Goal: Navigation & Orientation: Find specific page/section

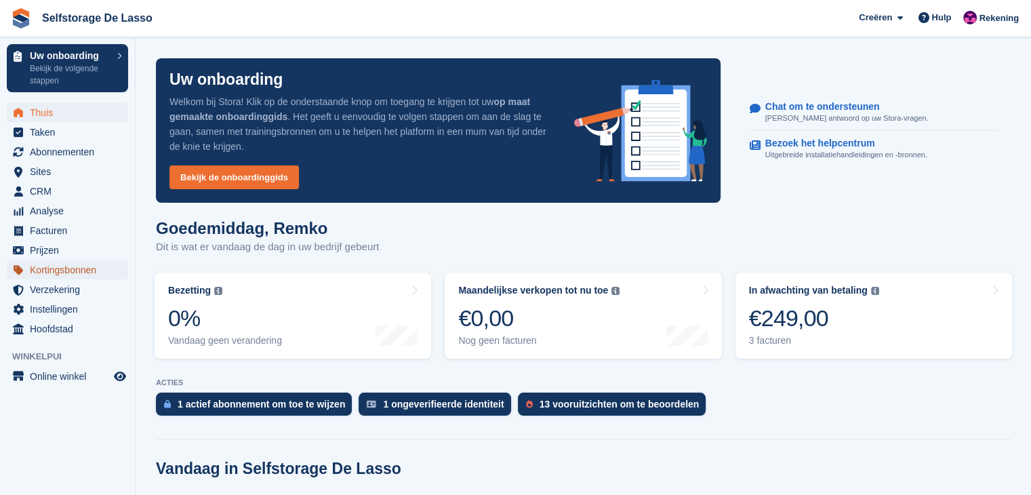
click at [78, 269] on span "Kortingsbonnen" at bounding box center [70, 269] width 81 height 19
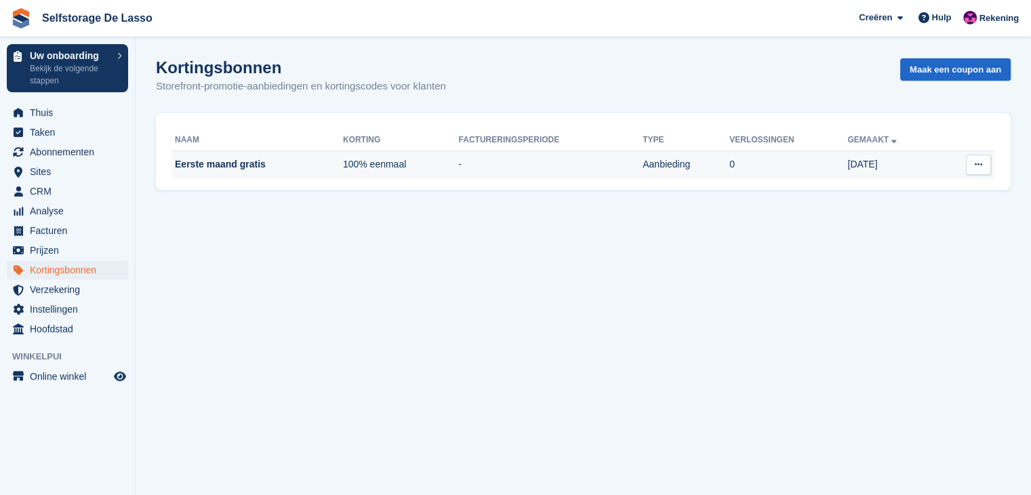
click at [976, 169] on icon at bounding box center [978, 164] width 7 height 9
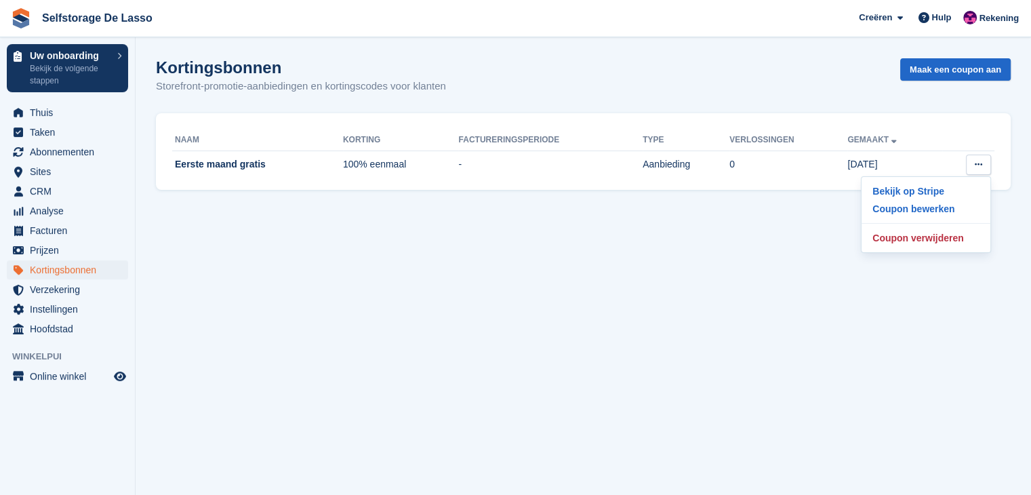
click at [946, 122] on div "Naam Korting Factureringsperiode Type Verlossingen Gemaakt Eerste maand gratis …" at bounding box center [583, 151] width 855 height 77
drag, startPoint x: 516, startPoint y: 137, endPoint x: 553, endPoint y: 137, distance: 37.3
click at [553, 137] on th "Factureringsperiode" at bounding box center [550, 140] width 184 height 22
click at [536, 139] on th "Factureringsperiode" at bounding box center [550, 140] width 184 height 22
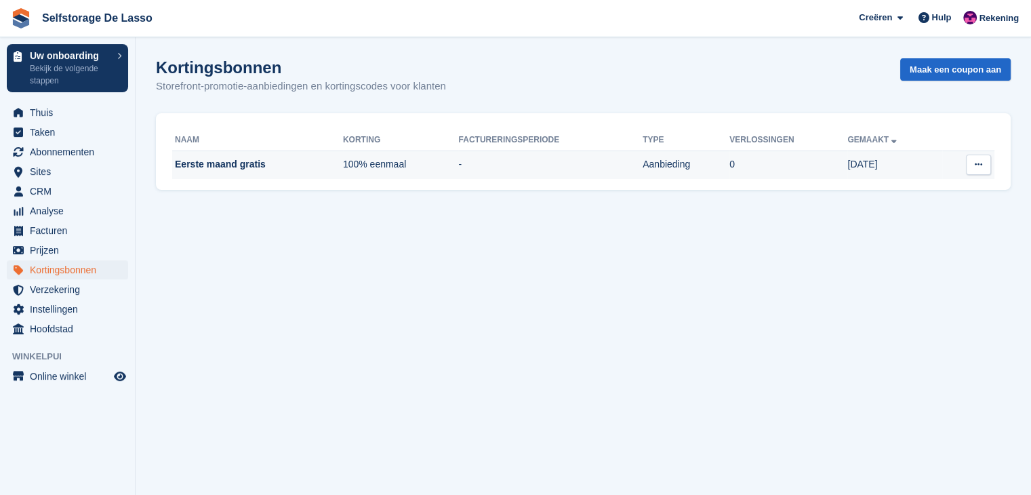
click at [251, 167] on td "Eerste maand gratis" at bounding box center [257, 164] width 171 height 28
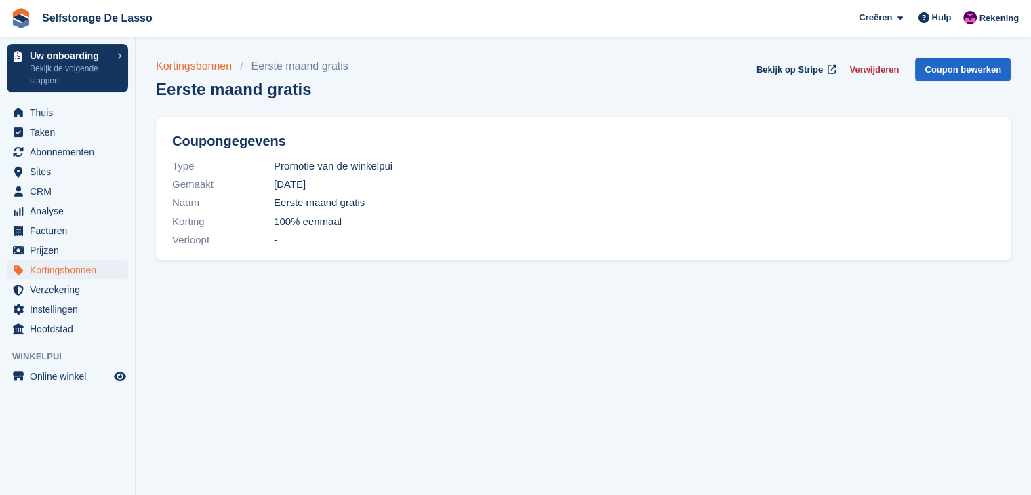
click at [199, 65] on link "Kortingsbonnen" at bounding box center [198, 66] width 84 height 16
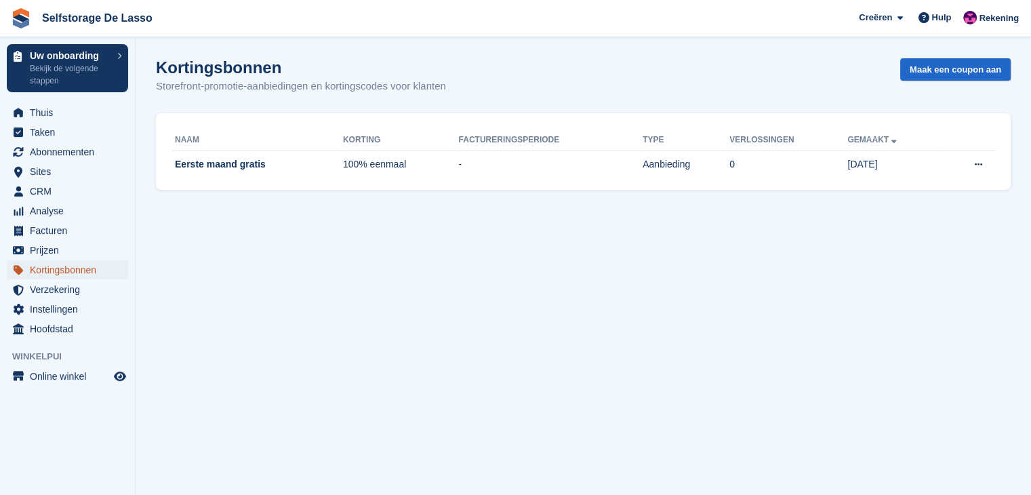
click at [57, 266] on span "Kortingsbonnen" at bounding box center [70, 269] width 81 height 19
click at [982, 171] on button at bounding box center [978, 165] width 25 height 20
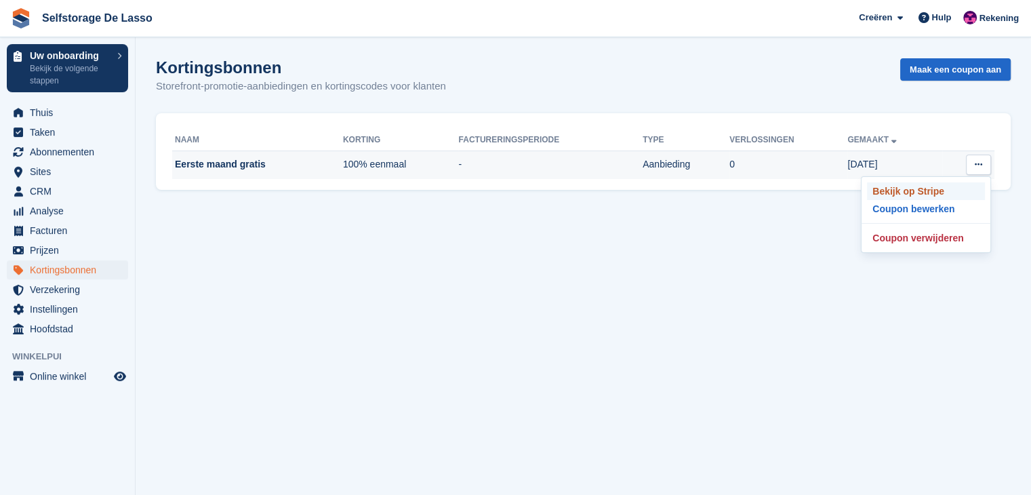
click at [901, 193] on p "Bekijk op Stripe" at bounding box center [926, 191] width 118 height 18
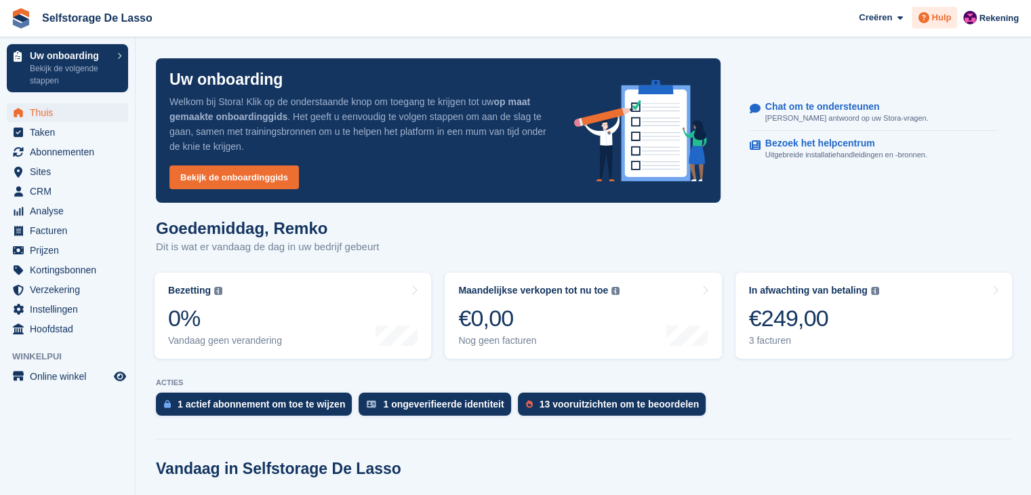
click at [957, 22] on div "Hulp" at bounding box center [934, 18] width 45 height 22
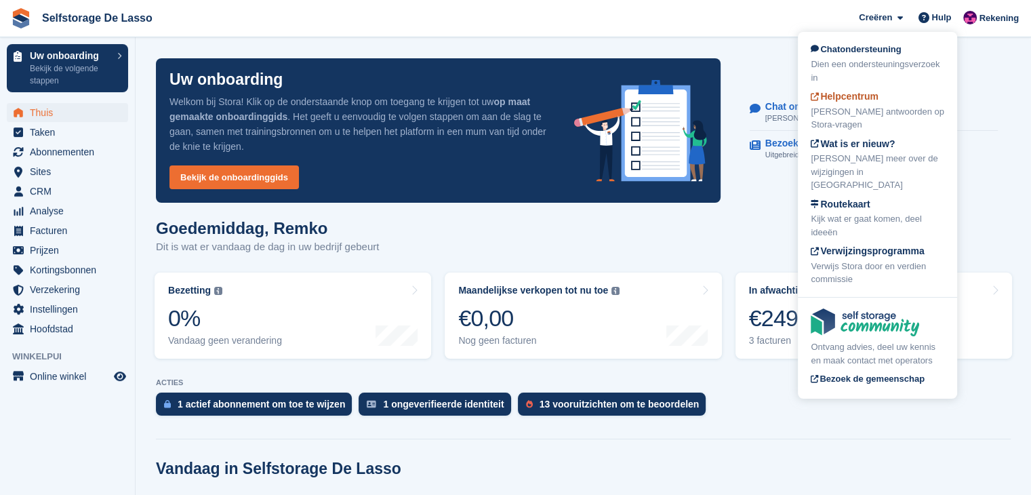
click at [848, 109] on div "[PERSON_NAME] antwoorden op Stora-vragen" at bounding box center [878, 118] width 134 height 26
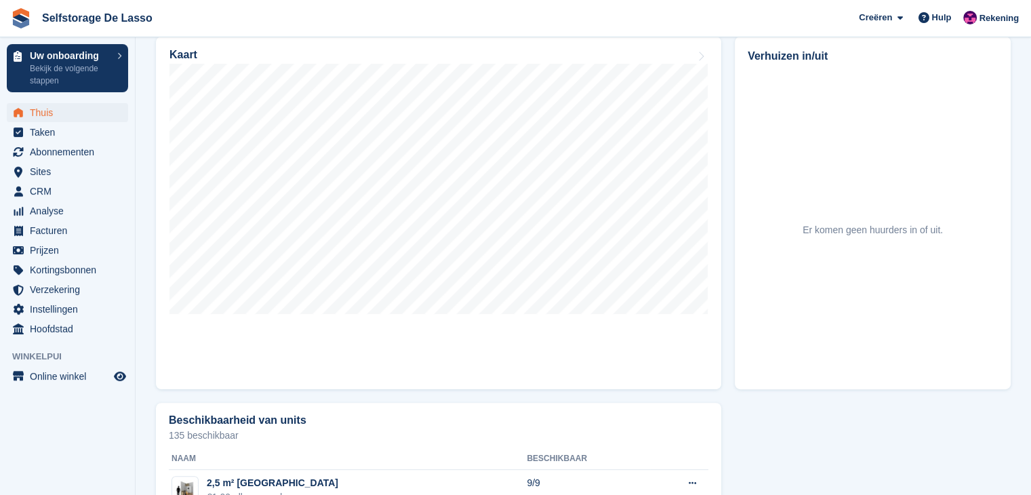
scroll to position [384, 0]
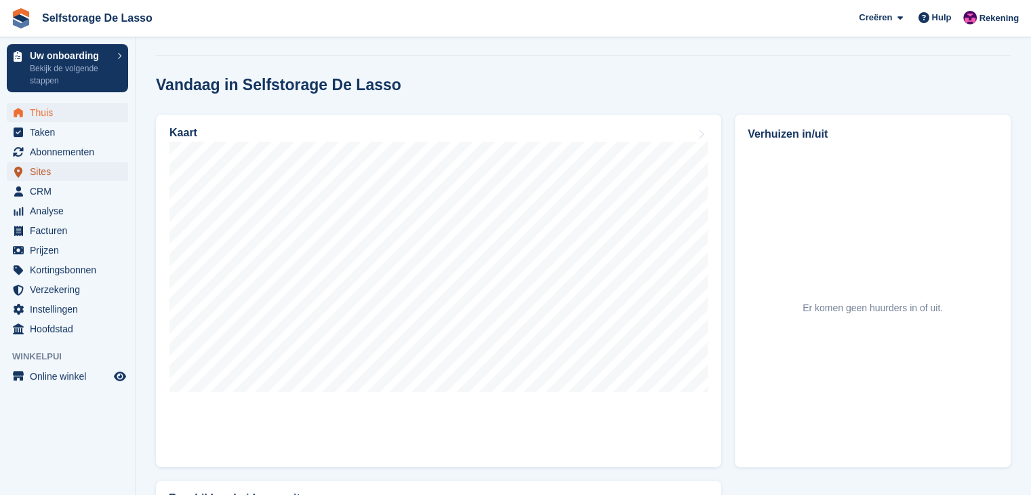
click at [46, 166] on span "Sites" at bounding box center [70, 171] width 81 height 19
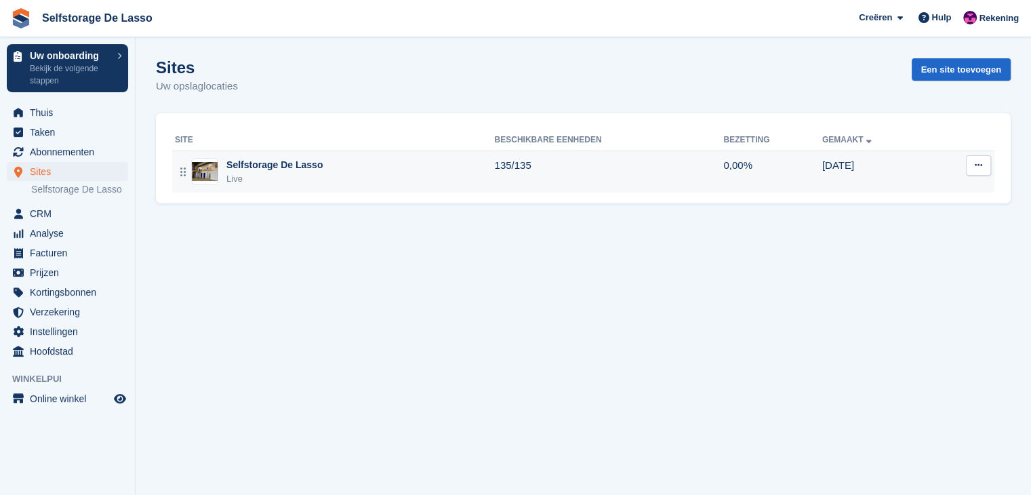
click at [275, 165] on div "Selfstorage De Lasso" at bounding box center [274, 165] width 96 height 14
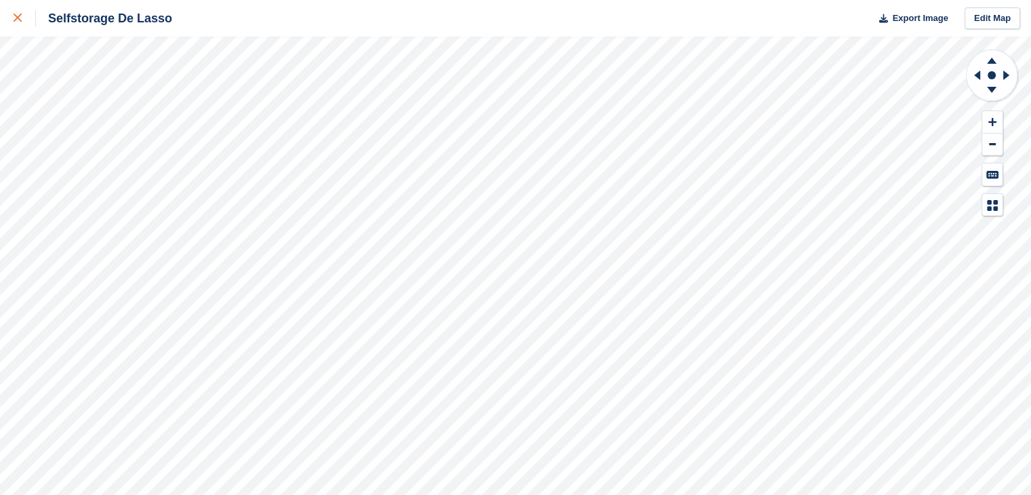
click at [14, 13] on div at bounding box center [25, 18] width 22 height 16
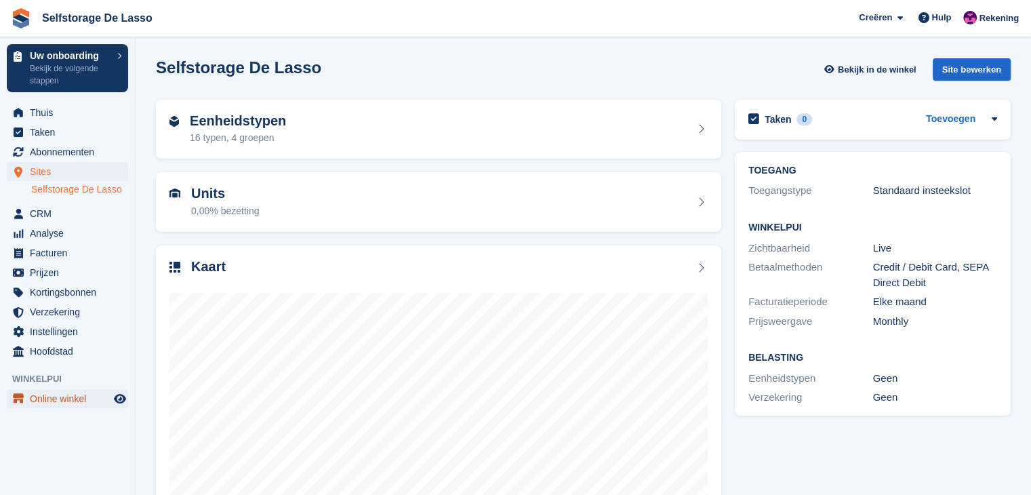
click at [52, 402] on span "Online winkel" at bounding box center [70, 398] width 81 height 19
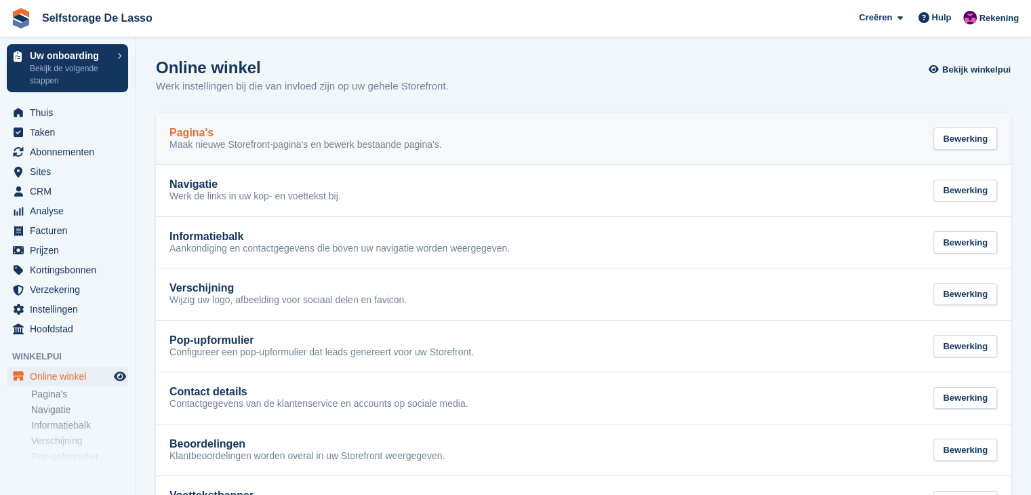
click at [396, 139] on p "Maak nieuwe Storefront-pagina's en bewerk bestaande pagina's." at bounding box center [305, 145] width 273 height 12
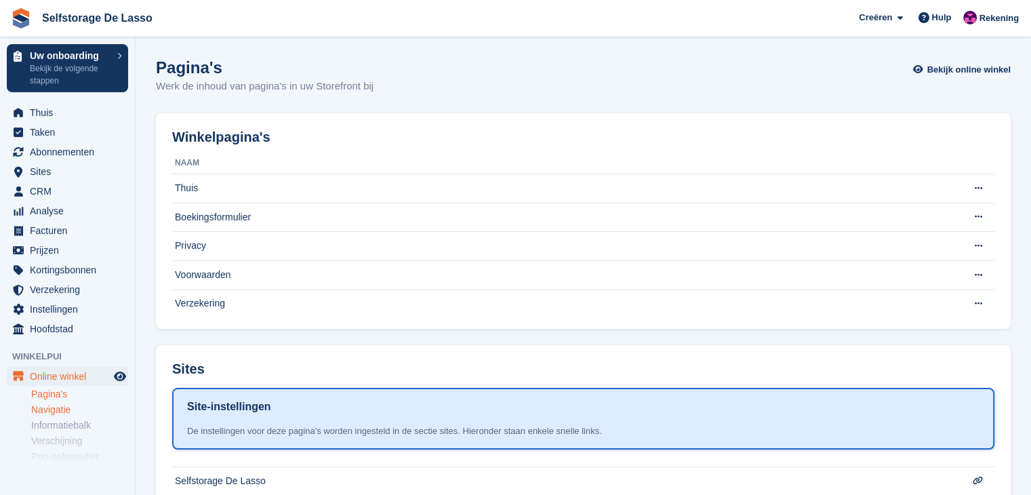
click at [52, 411] on link "Navigatie" at bounding box center [79, 409] width 97 height 13
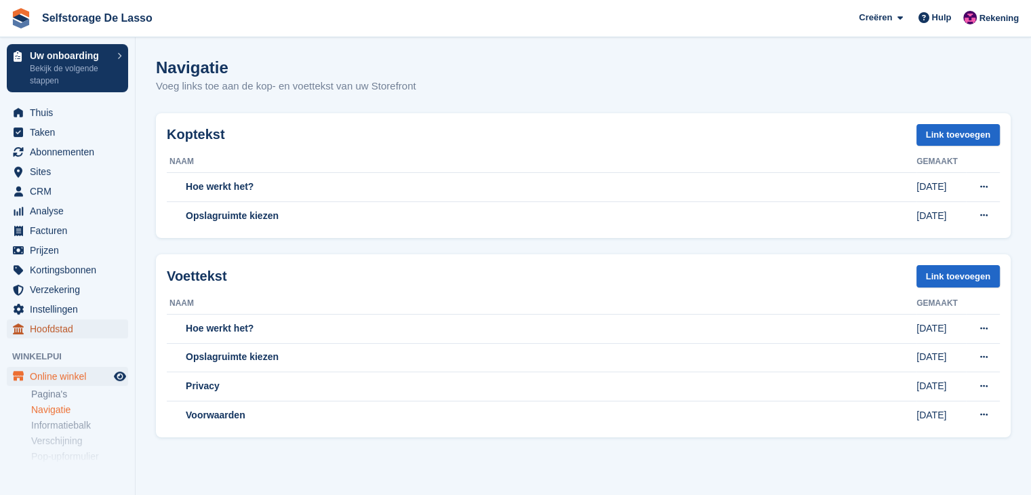
click at [62, 329] on span "Hoofdstad" at bounding box center [70, 328] width 81 height 19
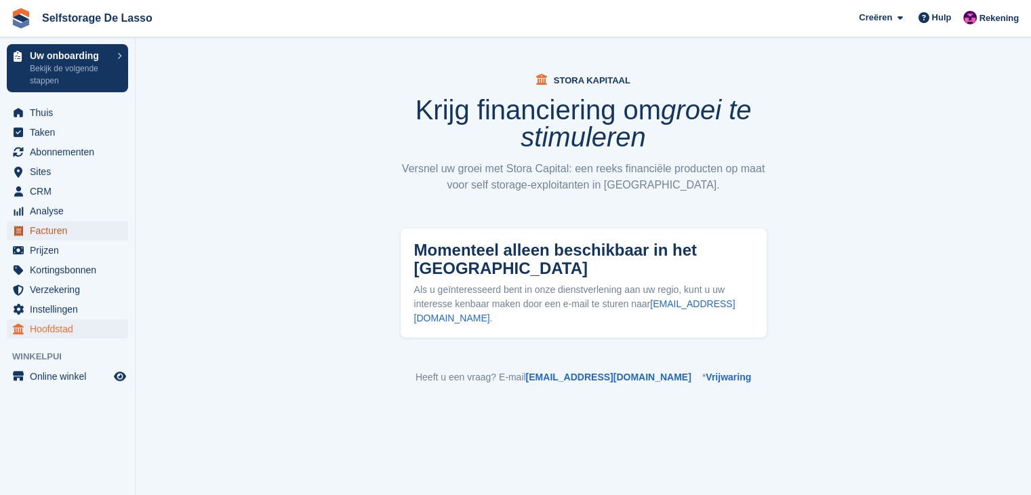
click at [52, 236] on span "Facturen" at bounding box center [70, 230] width 81 height 19
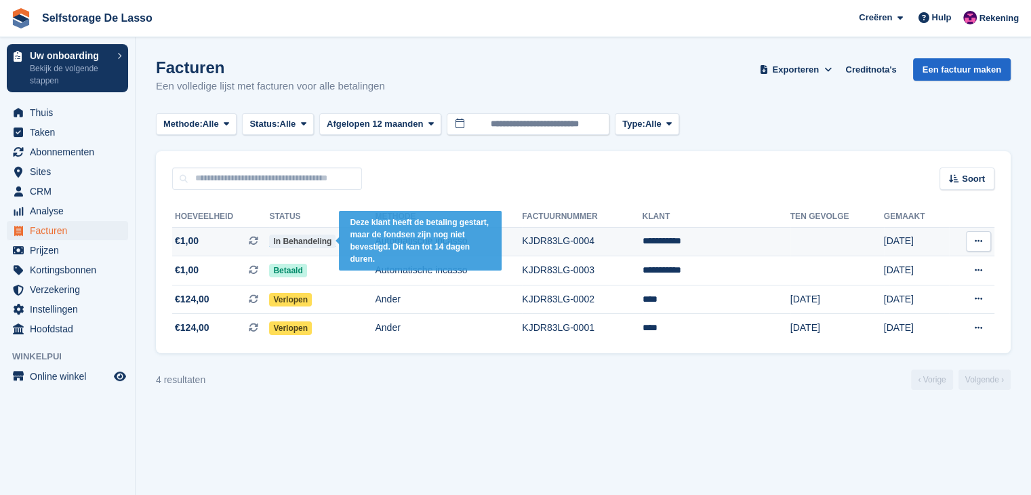
click at [296, 240] on span "In behandeling" at bounding box center [302, 242] width 66 height 14
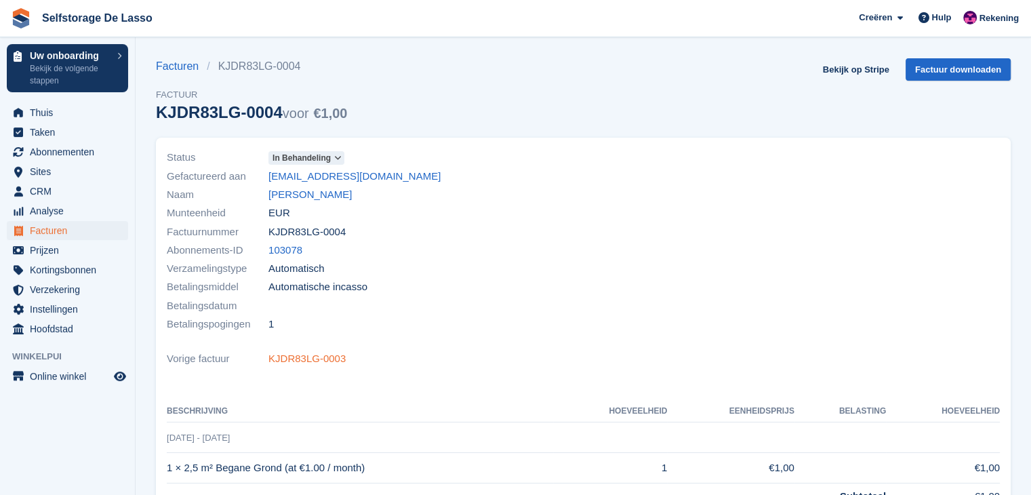
click at [310, 361] on link "KJDR83LG-0003" at bounding box center [306, 359] width 77 height 16
click at [296, 364] on link "KJDR83LG-0004" at bounding box center [306, 359] width 77 height 16
click at [296, 364] on link "KJDR83LG-0003" at bounding box center [306, 359] width 77 height 16
click at [296, 364] on link "KJDR83LG-0004" at bounding box center [306, 359] width 77 height 16
click at [296, 364] on link "KJDR83LG-0003" at bounding box center [306, 359] width 77 height 16
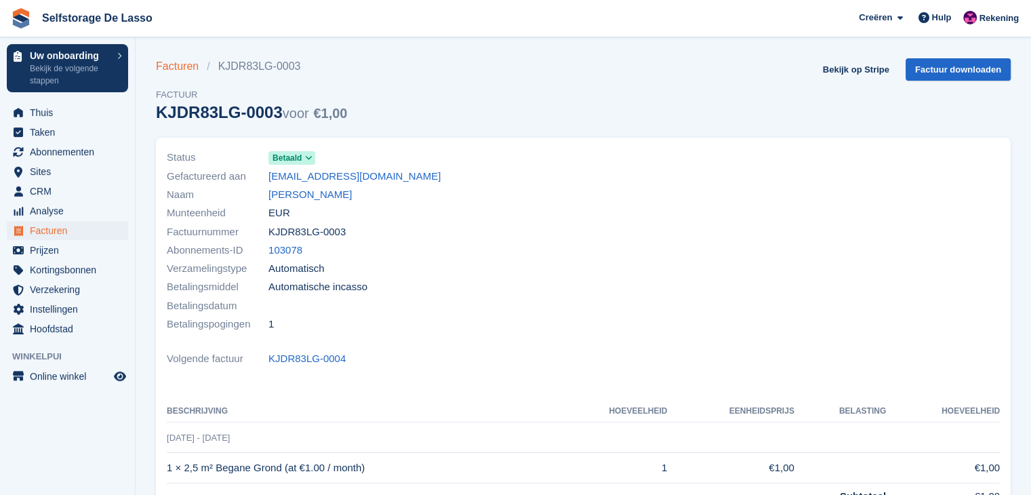
click at [168, 66] on link "Facturen" at bounding box center [181, 66] width 51 height 16
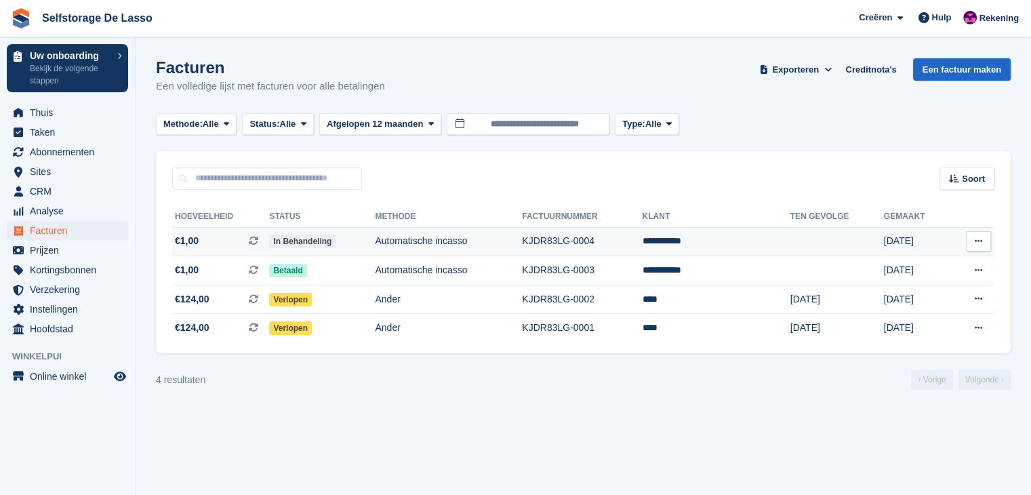
click at [256, 239] on icon at bounding box center [253, 240] width 9 height 9
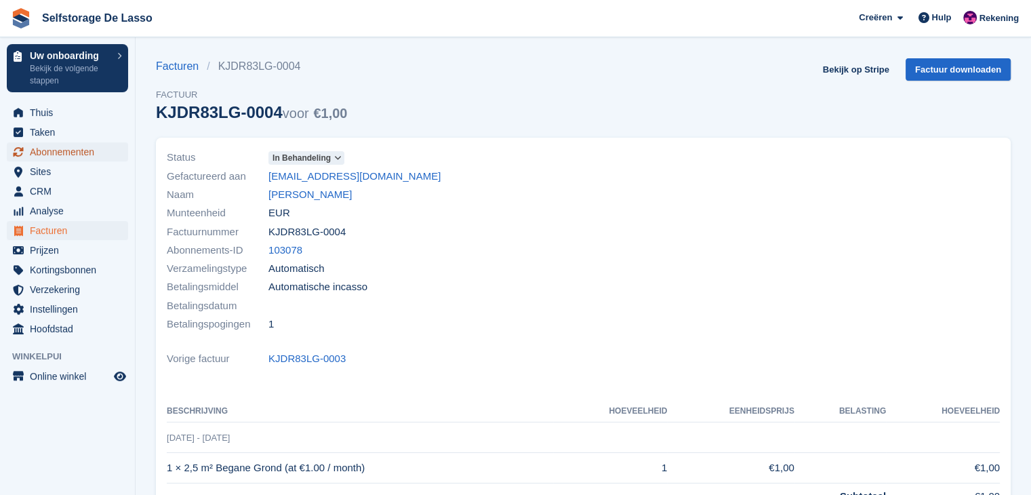
click at [43, 154] on span "Abonnementen" at bounding box center [70, 151] width 81 height 19
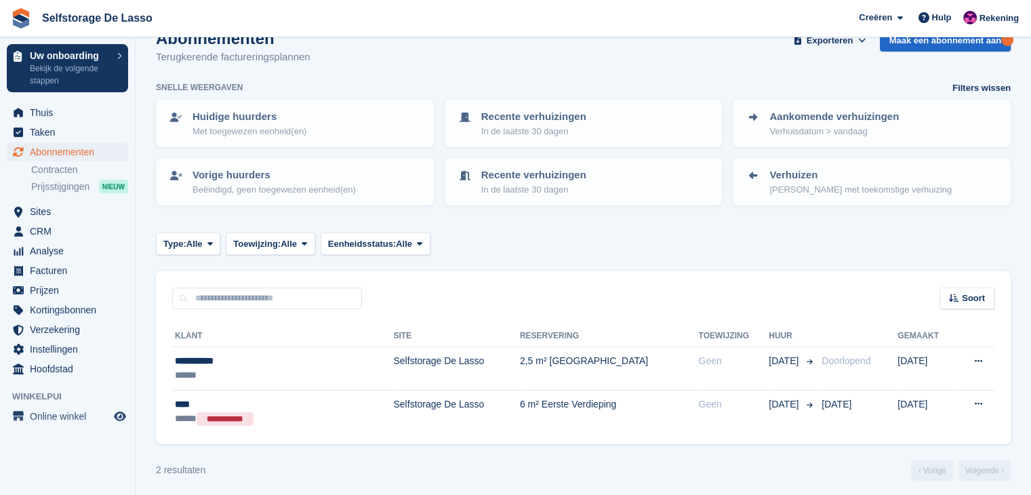
scroll to position [34, 0]
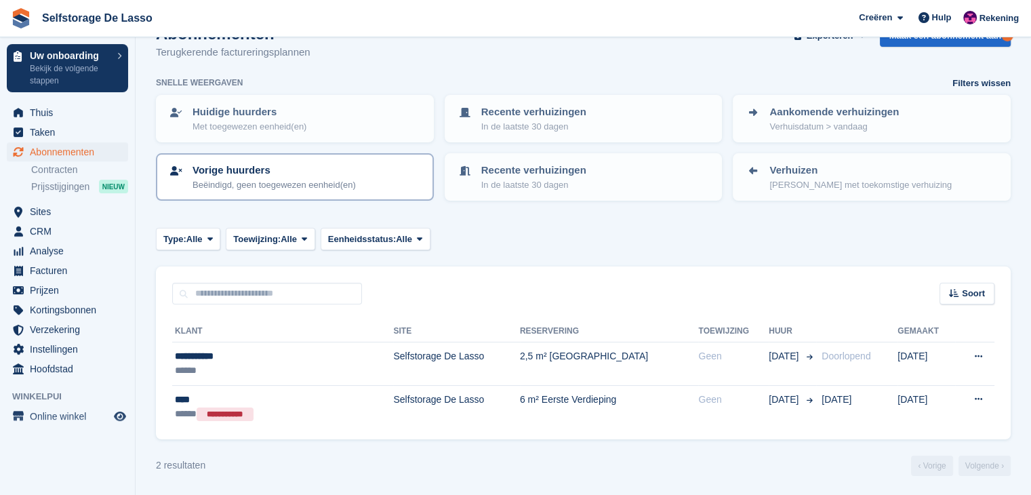
click at [320, 156] on link "Vorige huurders Beëindigd, geen toegewezen eenheid(en)" at bounding box center [294, 177] width 275 height 45
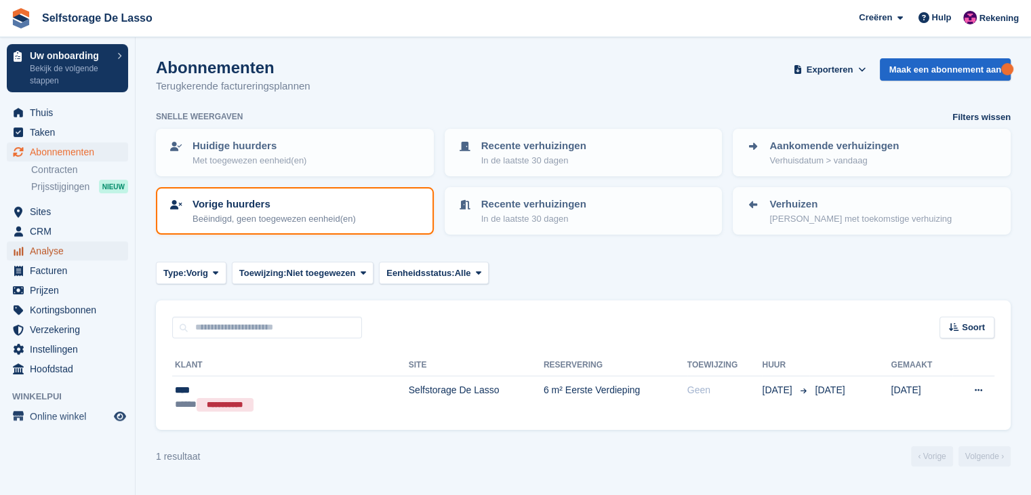
click at [39, 253] on span "Analyse" at bounding box center [70, 250] width 81 height 19
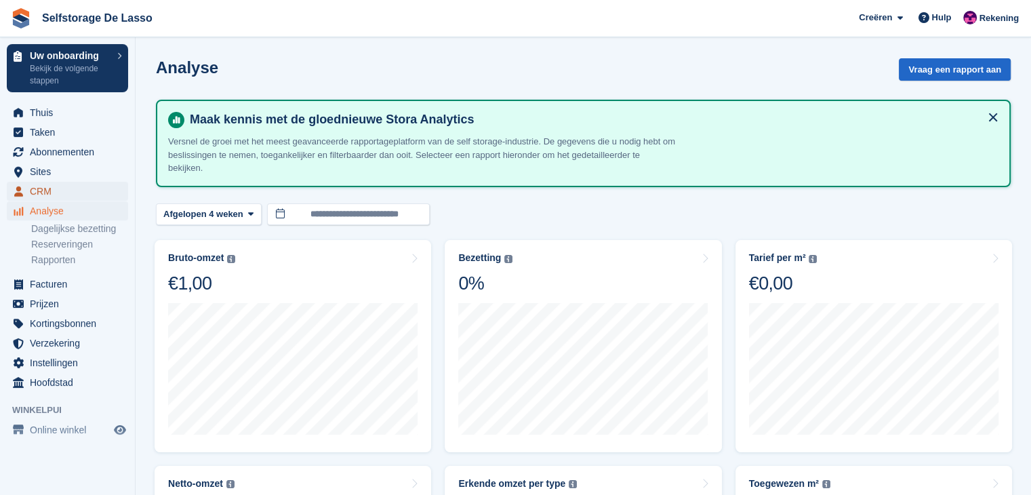
click at [47, 191] on span "CRM" at bounding box center [70, 191] width 81 height 19
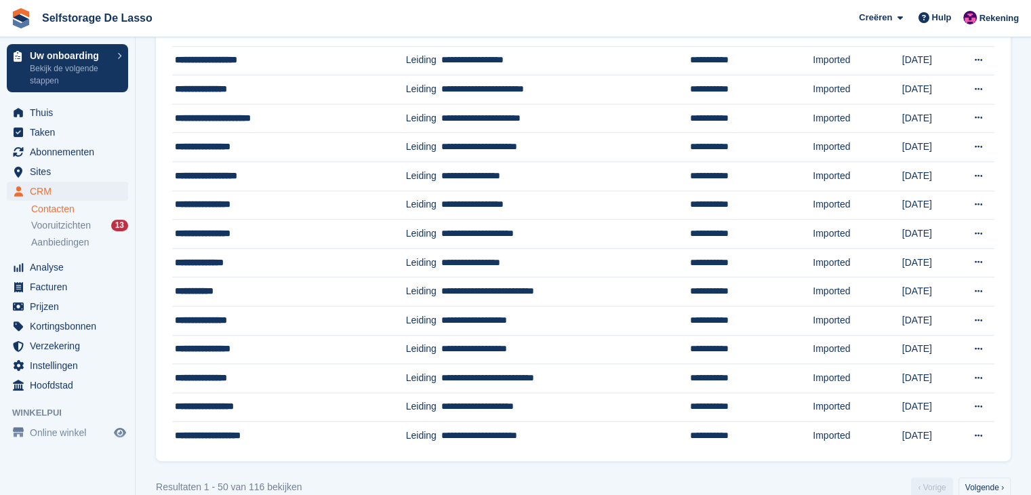
scroll to position [1185, 0]
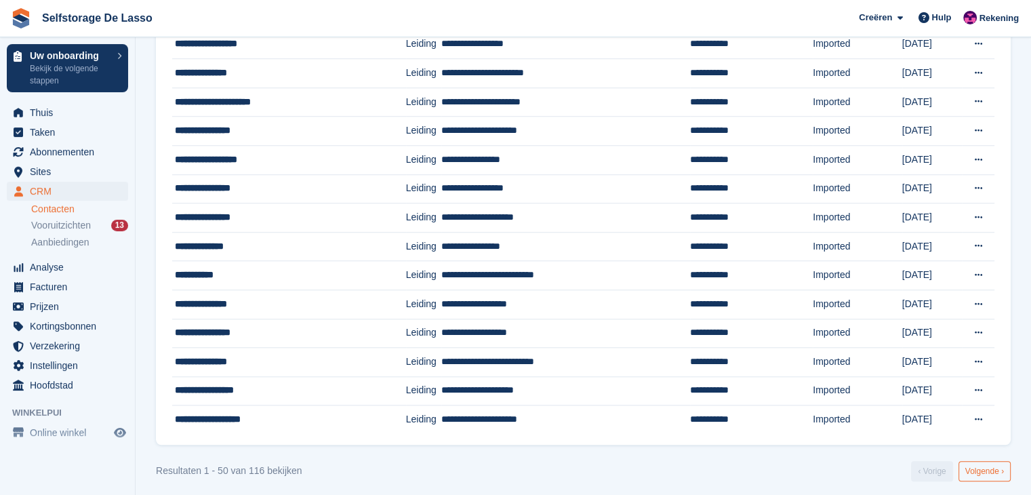
click at [986, 462] on link "Volgende ›" at bounding box center [985, 471] width 52 height 20
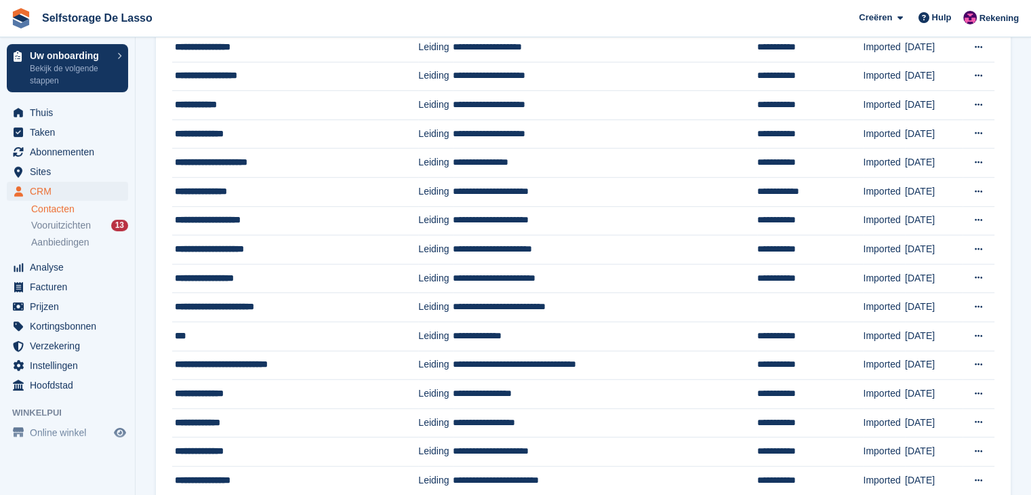
scroll to position [1012, 0]
